Goal: Entertainment & Leisure: Consume media (video, audio)

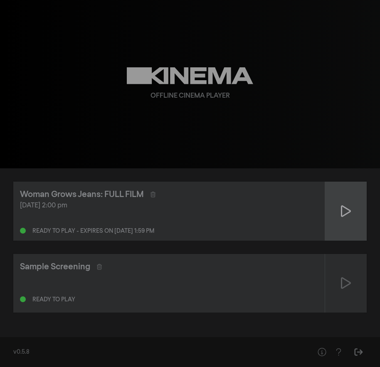
click at [355, 205] on div at bounding box center [346, 211] width 42 height 59
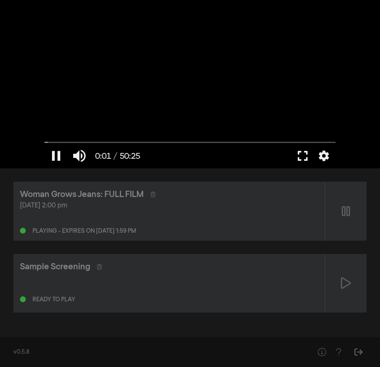
click at [307, 152] on button "fullscreen" at bounding box center [302, 155] width 23 height 25
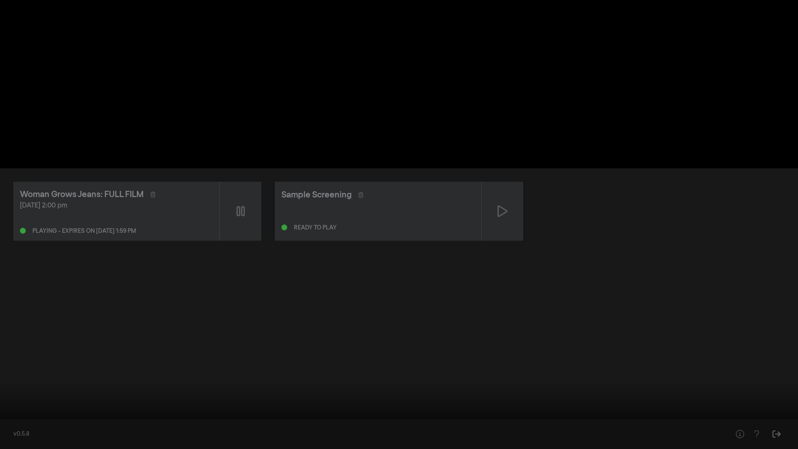
click at [16, 366] on button "pause" at bounding box center [15, 436] width 23 height 25
click at [15, 366] on button "play_arrow" at bounding box center [15, 436] width 23 height 25
click at [379, 366] on button "fullscreen_exit" at bounding box center [760, 436] width 23 height 25
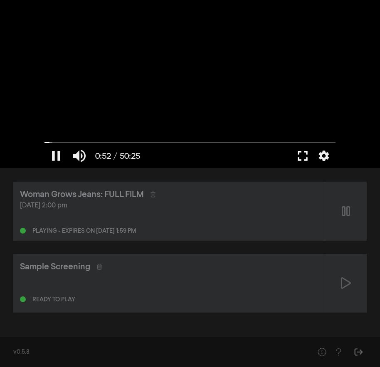
drag, startPoint x: 300, startPoint y: 159, endPoint x: 307, endPoint y: 214, distance: 54.9
click at [300, 159] on button "fullscreen" at bounding box center [302, 155] width 23 height 25
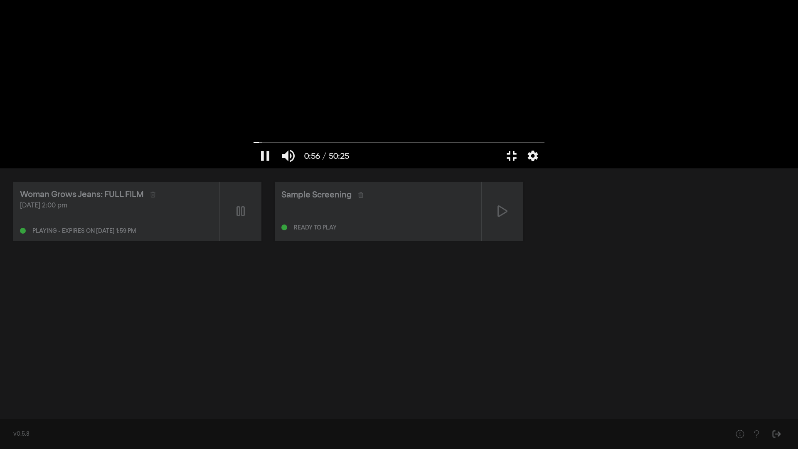
type input "56.903932"
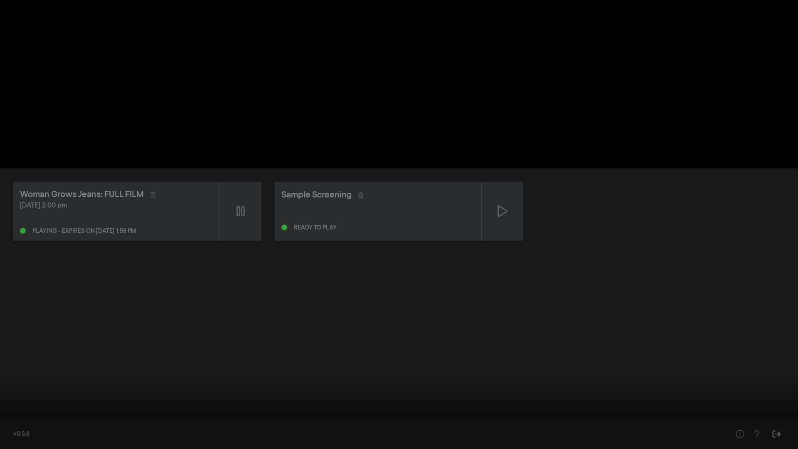
click at [44, 366] on button "volume_up" at bounding box center [38, 436] width 23 height 25
click at [42, 366] on button "volume_off" at bounding box center [38, 436] width 23 height 25
type input "76.003035"
type input "93.418337"
